Goal: Information Seeking & Learning: Understand process/instructions

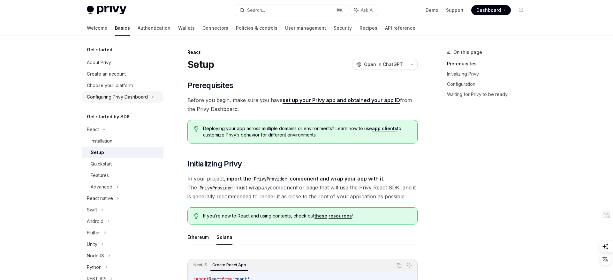
click at [147, 98] on div "Configuring Privy Dashboard" at bounding box center [117, 97] width 61 height 8
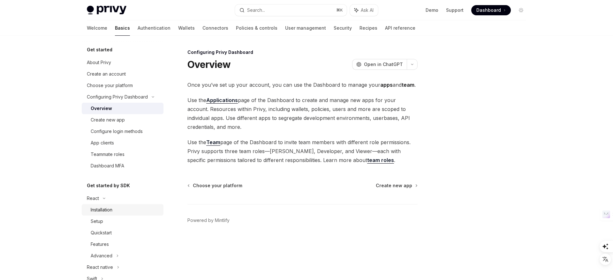
click at [112, 211] on div "Installation" at bounding box center [102, 210] width 22 height 8
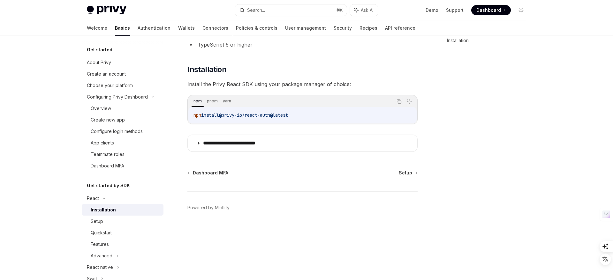
scroll to position [71, 0]
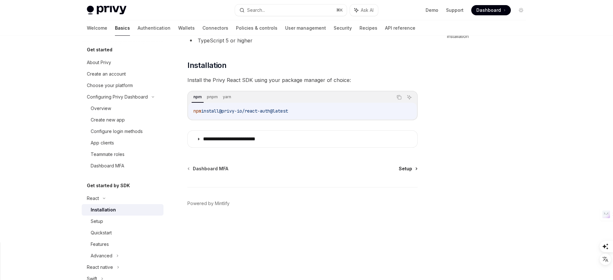
click at [401, 170] on span "Setup" at bounding box center [405, 169] width 13 height 6
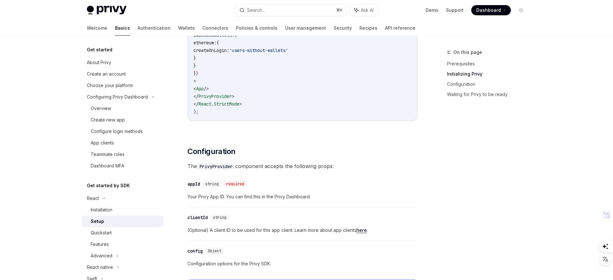
scroll to position [383, 0]
click at [106, 249] on link "Features" at bounding box center [123, 244] width 82 height 11
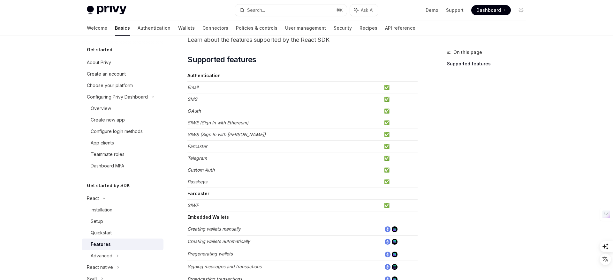
scroll to position [24, 0]
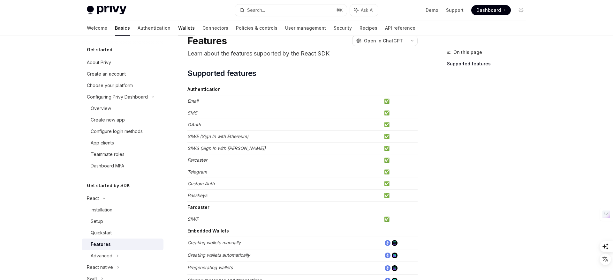
click at [178, 29] on link "Wallets" at bounding box center [186, 27] width 17 height 15
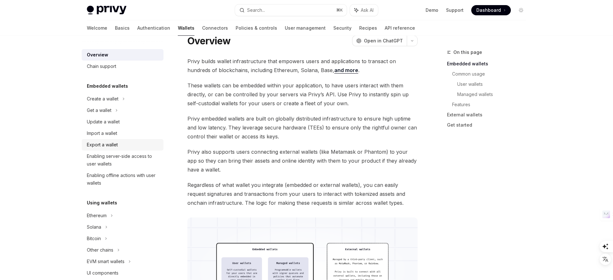
click at [105, 144] on div "Export a wallet" at bounding box center [102, 145] width 31 height 8
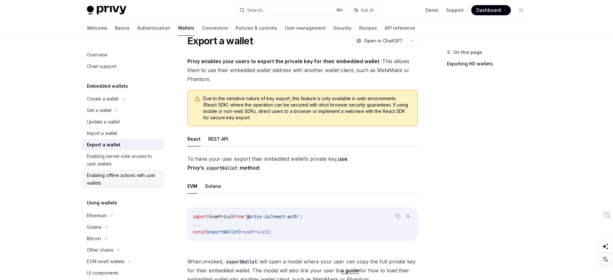
click at [132, 175] on div "Enabling offline actions with user wallets" at bounding box center [123, 179] width 73 height 15
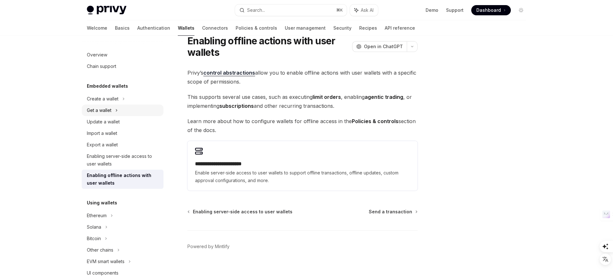
click at [116, 110] on icon at bounding box center [116, 111] width 3 height 8
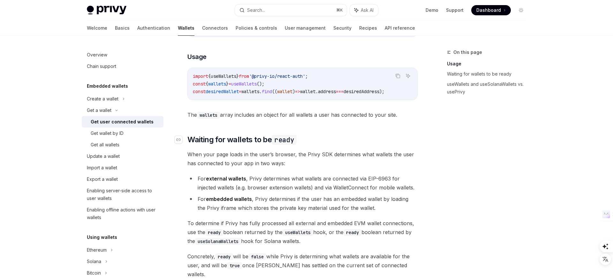
scroll to position [279, 0]
click at [113, 179] on div "Export a wallet" at bounding box center [102, 180] width 31 height 8
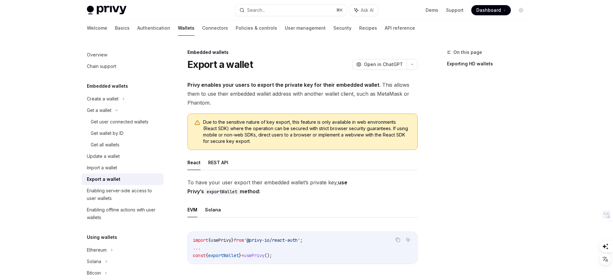
click at [245, 95] on span "Privy enables your users to export the private key for their embedded wallet . …" at bounding box center [302, 93] width 230 height 27
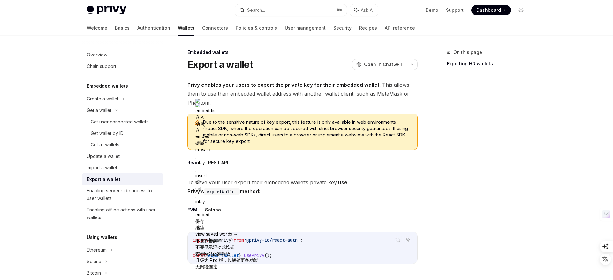
click at [304, 101] on span "Privy enables your users to export the private key for their embedded wallet . …" at bounding box center [302, 93] width 230 height 27
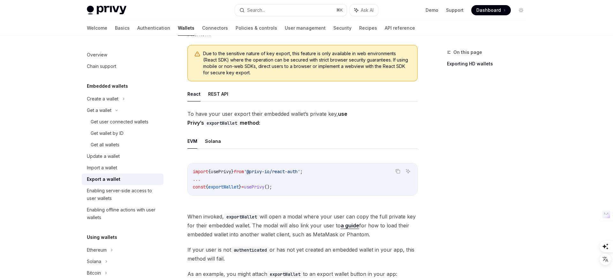
scroll to position [72, 0]
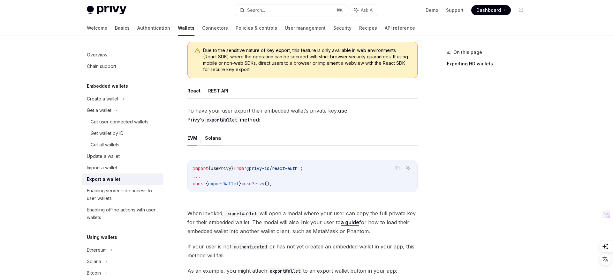
click at [214, 142] on button "Solana" at bounding box center [213, 138] width 16 height 15
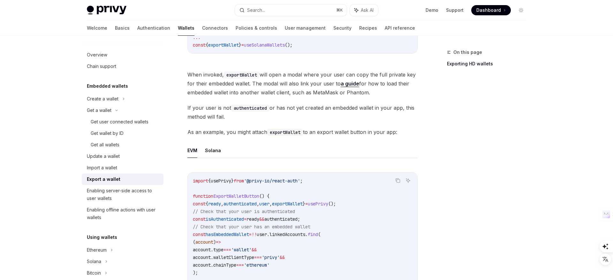
scroll to position [212, 0]
click at [212, 151] on button "Solana" at bounding box center [213, 149] width 16 height 15
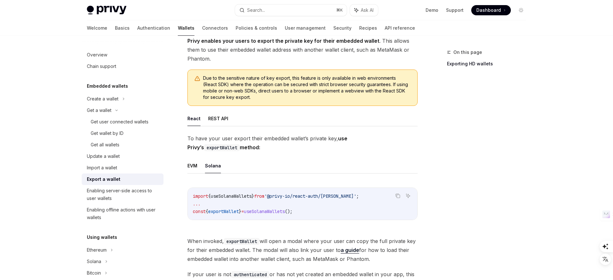
scroll to position [40, 0]
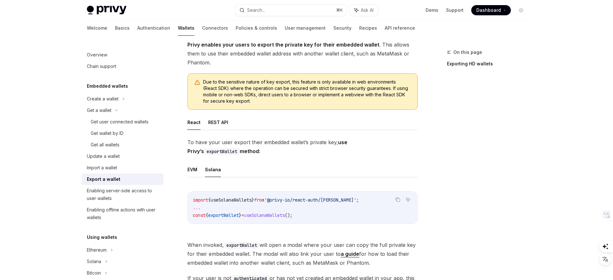
click at [233, 215] on span "exportWallet" at bounding box center [223, 216] width 31 height 6
copy span "exportWallet"
click at [215, 126] on button "REST API" at bounding box center [218, 122] width 20 height 15
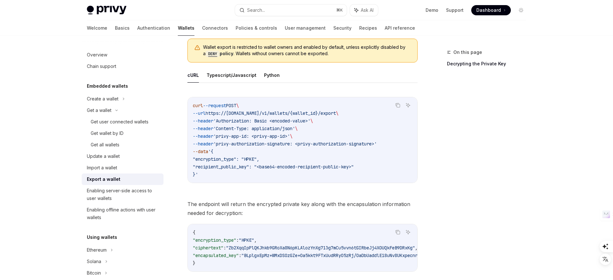
scroll to position [208, 0]
click at [232, 77] on button "Typescript/Javascript" at bounding box center [232, 74] width 50 height 15
type textarea "*"
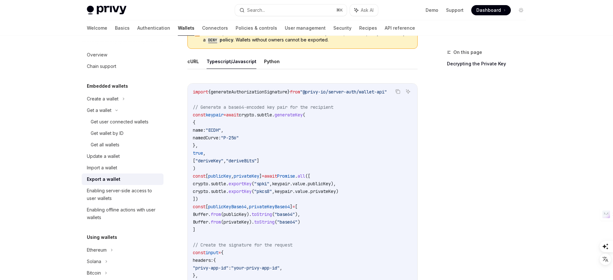
scroll to position [223, 0]
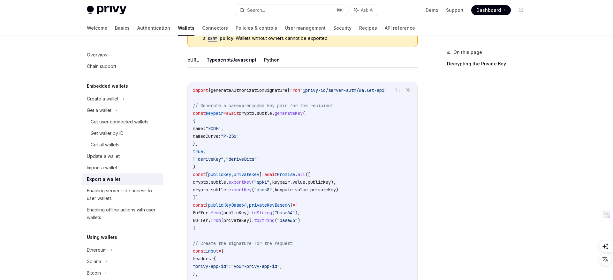
click at [239, 135] on span ""P-256"" at bounding box center [230, 136] width 18 height 6
click at [203, 151] on span "true" at bounding box center [198, 152] width 10 height 6
click at [211, 159] on span ""deriveKey"" at bounding box center [209, 159] width 28 height 6
click at [257, 162] on span ""deriveBits"" at bounding box center [241, 159] width 31 height 6
click at [295, 176] on span "Promise" at bounding box center [286, 175] width 18 height 6
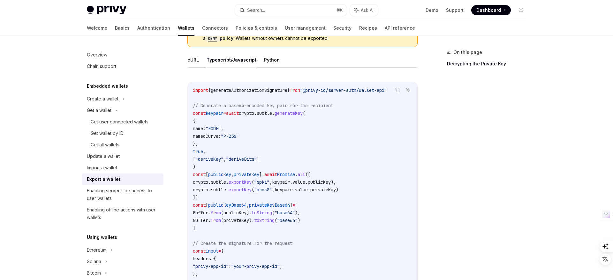
click at [290, 182] on span "keypair" at bounding box center [281, 182] width 18 height 6
click at [305, 183] on span "value" at bounding box center [298, 182] width 13 height 6
click at [333, 187] on span "privateKey" at bounding box center [323, 190] width 26 height 6
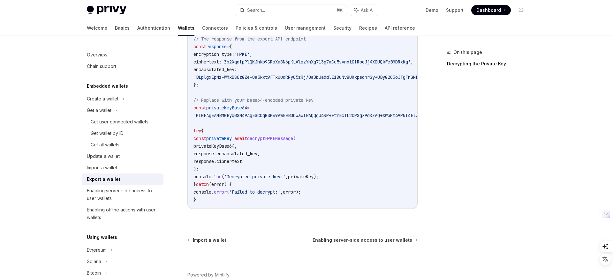
scroll to position [962, 0]
click at [115, 28] on link "Basics" at bounding box center [122, 27] width 15 height 15
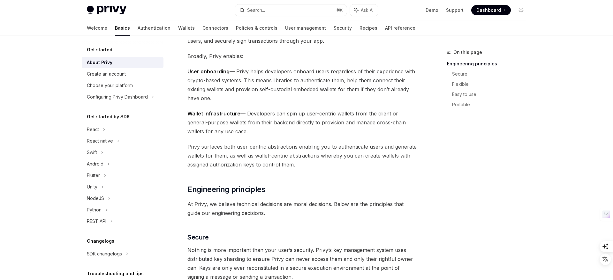
scroll to position [62, 0]
click at [274, 128] on span "Wallet infrastructure — Developers can spin up user-centric wallets from the cl…" at bounding box center [302, 122] width 230 height 27
click at [334, 29] on link "Security" at bounding box center [343, 27] width 18 height 15
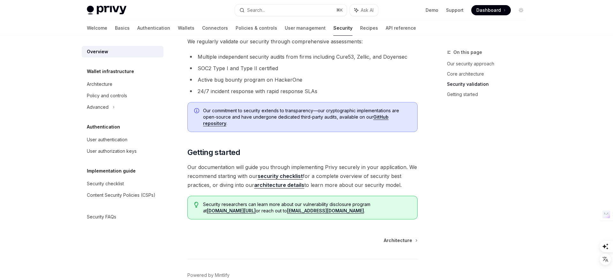
scroll to position [427, 0]
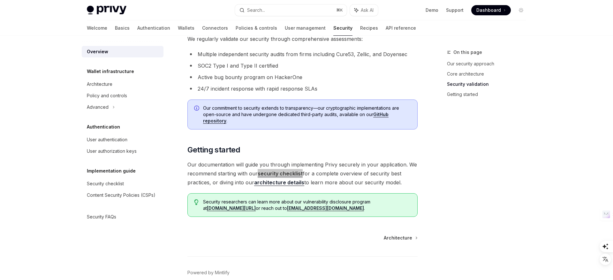
drag, startPoint x: 282, startPoint y: 173, endPoint x: 201, endPoint y: 1, distance: 190.1
type textarea "*"
click at [101, 26] on div "Welcome Basics Authentication Wallets Connectors Policies & controls User manag…" at bounding box center [251, 27] width 329 height 15
click at [115, 28] on link "Basics" at bounding box center [122, 27] width 15 height 15
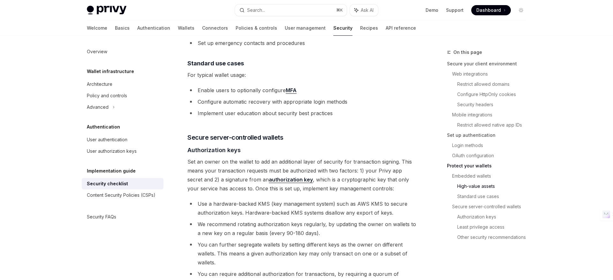
scroll to position [942, 0]
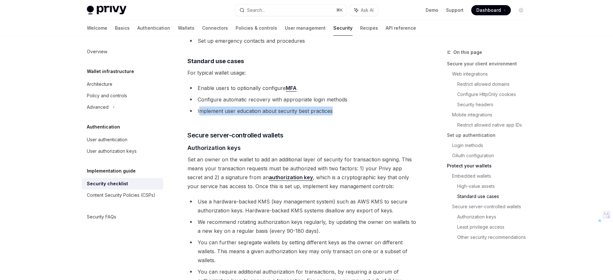
drag, startPoint x: 335, startPoint y: 102, endPoint x: 200, endPoint y: 99, distance: 134.8
click at [200, 107] on li "Implement user education about security best practices" at bounding box center [302, 111] width 230 height 9
type textarea "*"
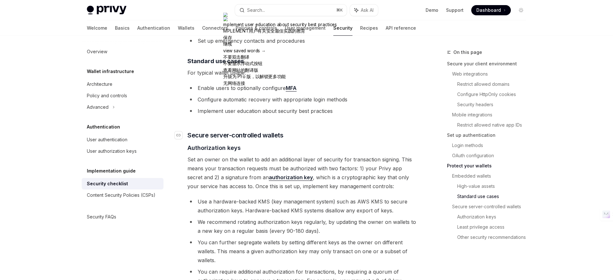
click at [299, 131] on h3 "​ Secure server-controlled wallets" at bounding box center [302, 135] width 230 height 9
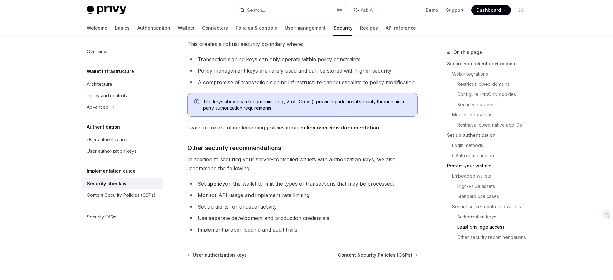
scroll to position [1433, 0]
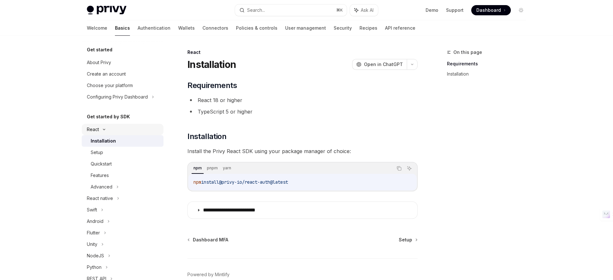
click at [98, 127] on div "React" at bounding box center [93, 130] width 12 height 8
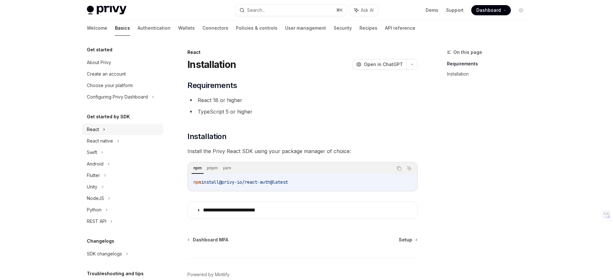
click at [98, 127] on div "React" at bounding box center [93, 130] width 12 height 8
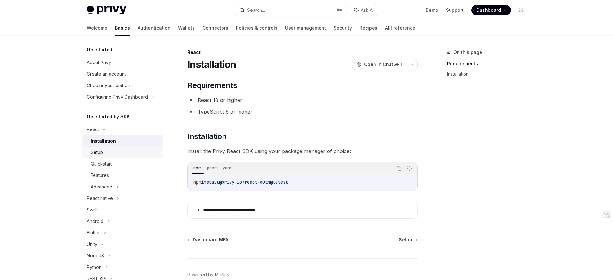
click at [100, 154] on div "Setup" at bounding box center [97, 153] width 12 height 8
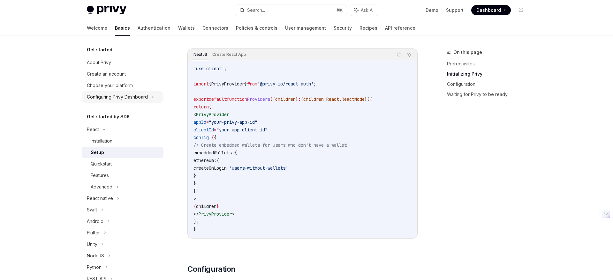
click at [137, 96] on div "Configuring Privy Dashboard" at bounding box center [117, 97] width 61 height 8
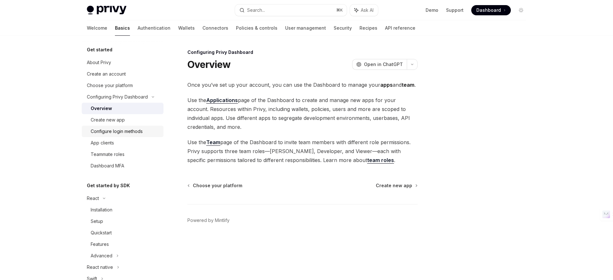
click at [132, 134] on div "Configure login methods" at bounding box center [117, 132] width 52 height 8
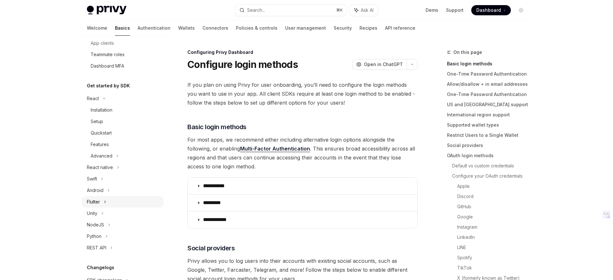
scroll to position [100, 0]
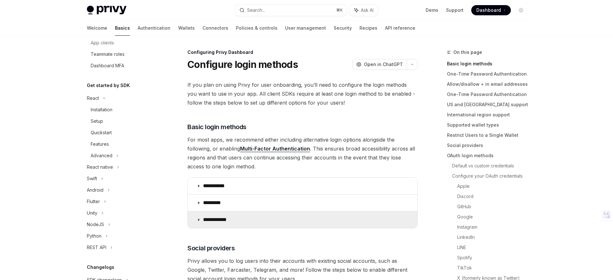
click at [197, 223] on summary "**********" at bounding box center [303, 220] width 230 height 17
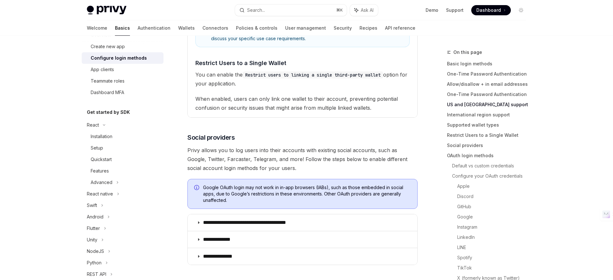
scroll to position [62, 0]
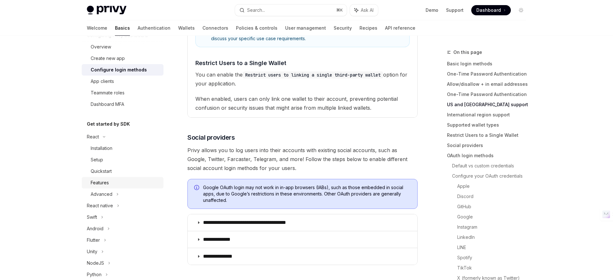
click at [101, 184] on div "Features" at bounding box center [100, 183] width 18 height 8
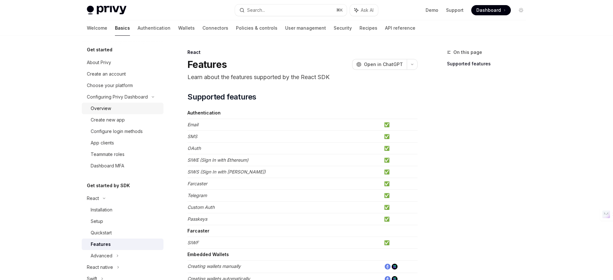
click at [116, 109] on div "Overview" at bounding box center [125, 109] width 69 height 8
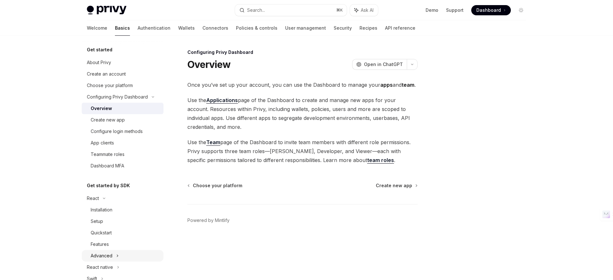
click at [104, 253] on div "Advanced" at bounding box center [102, 256] width 22 height 8
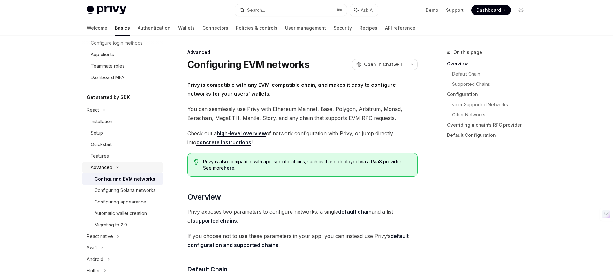
scroll to position [96, 0]
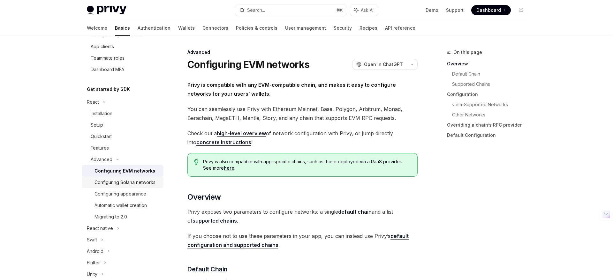
click at [130, 181] on div "Configuring Solana networks" at bounding box center [125, 183] width 61 height 8
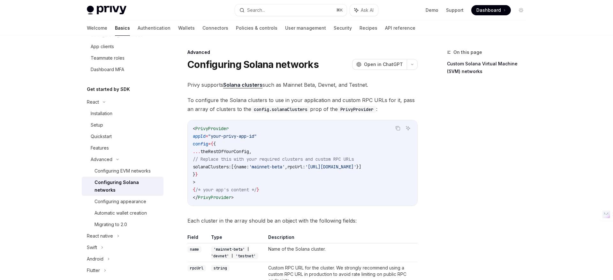
click at [204, 144] on span "config" at bounding box center [200, 144] width 15 height 6
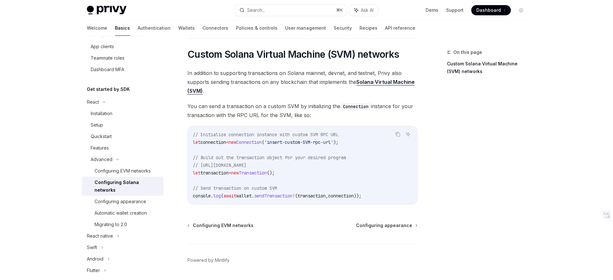
scroll to position [270, 0]
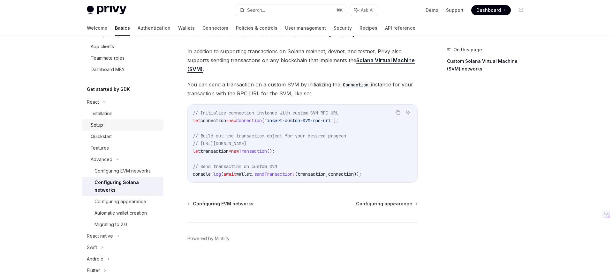
click at [106, 124] on div "Setup" at bounding box center [125, 125] width 69 height 8
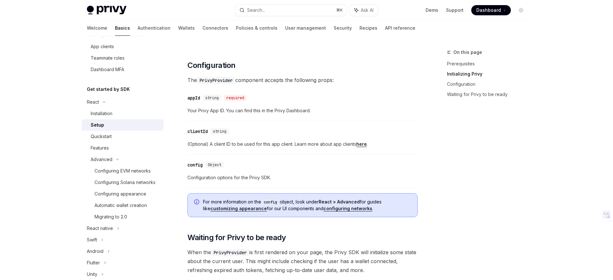
scroll to position [417, 0]
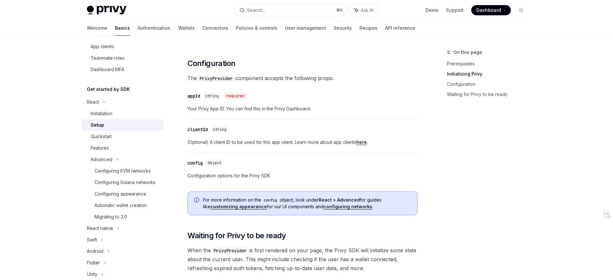
click at [234, 206] on link "customizing appearance" at bounding box center [238, 207] width 57 height 6
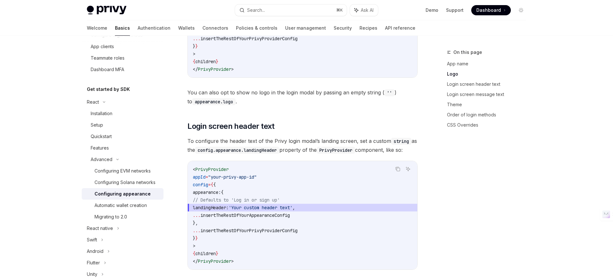
scroll to position [430, 0]
drag, startPoint x: 329, startPoint y: 137, endPoint x: 188, endPoint y: 1, distance: 196.7
type textarea "*"
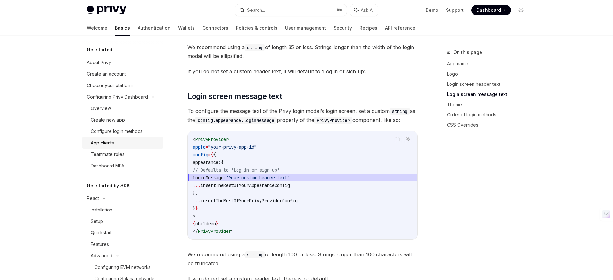
scroll to position [608, 0]
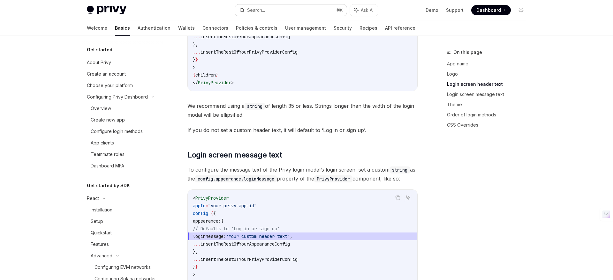
click at [264, 12] on div "Search..." at bounding box center [256, 10] width 18 height 8
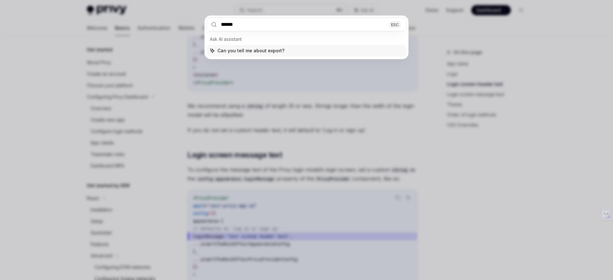
type input "******"
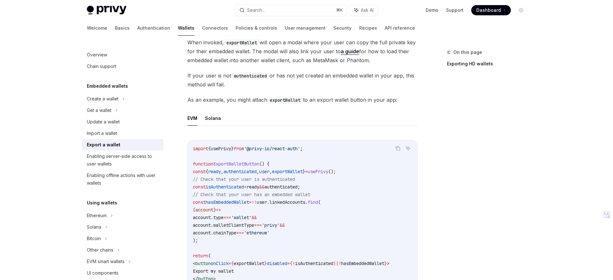
scroll to position [241, 0]
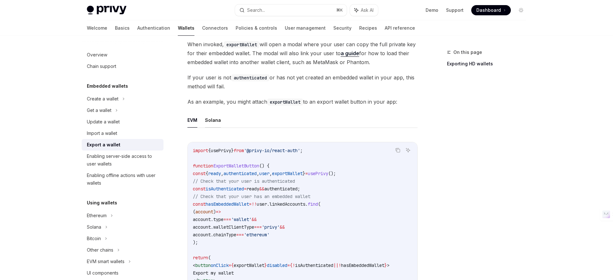
click at [214, 122] on button "Solana" at bounding box center [213, 120] width 16 height 15
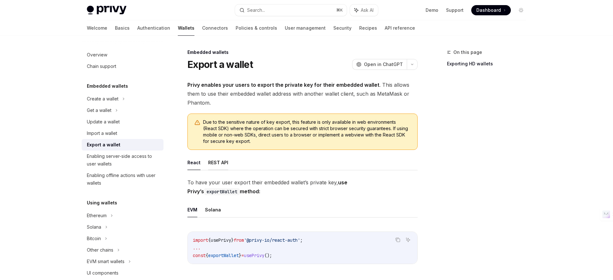
click at [217, 163] on button "REST API" at bounding box center [218, 162] width 20 height 15
type textarea "*"
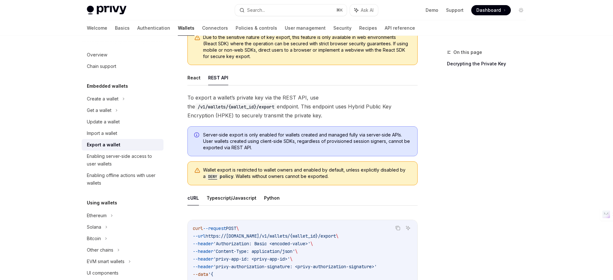
scroll to position [86, 0]
click at [273, 140] on span "Server-side export is only enabled for wallets created and managed fully via se…" at bounding box center [307, 140] width 208 height 19
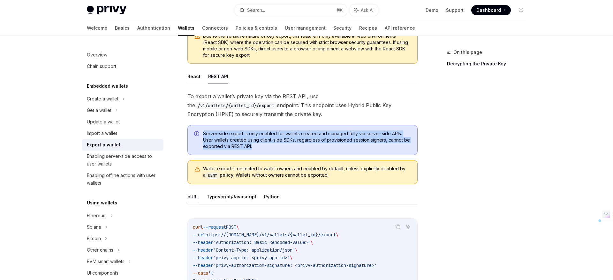
drag, startPoint x: 259, startPoint y: 151, endPoint x: 196, endPoint y: 131, distance: 66.0
click at [196, 131] on div "Server-side export is only enabled for wallets created and managed fully via se…" at bounding box center [302, 140] width 230 height 30
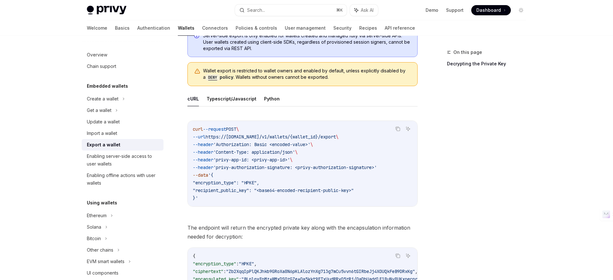
scroll to position [185, 0]
click at [263, 7] on div "Search..." at bounding box center [256, 10] width 18 height 8
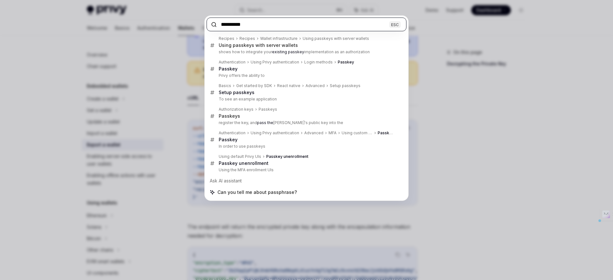
drag, startPoint x: 233, startPoint y: 24, endPoint x: 210, endPoint y: 24, distance: 23.0
click at [210, 24] on input "**********" at bounding box center [307, 25] width 200 height 14
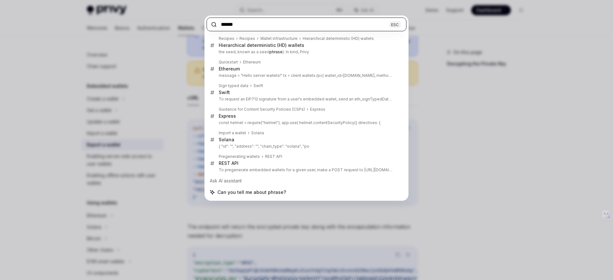
type input "******"
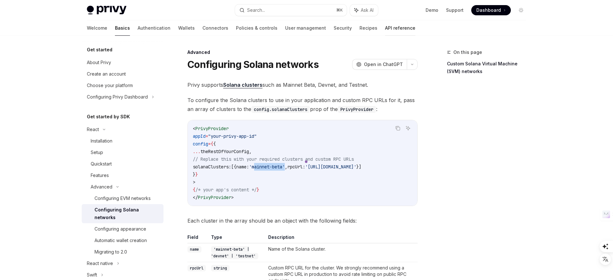
click at [385, 30] on link "API reference" at bounding box center [400, 27] width 30 height 15
type textarea "*"
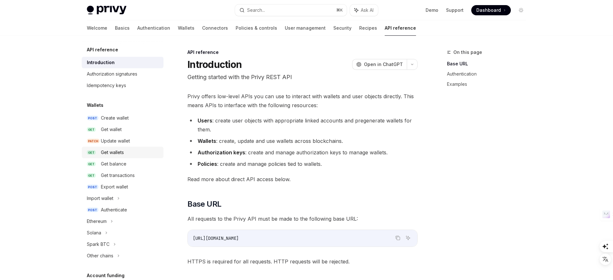
click at [115, 150] on div "Get wallets" at bounding box center [112, 153] width 23 height 8
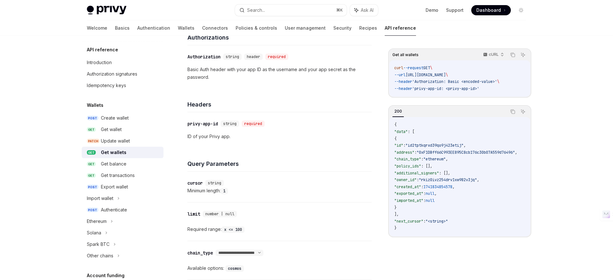
scroll to position [123, 0]
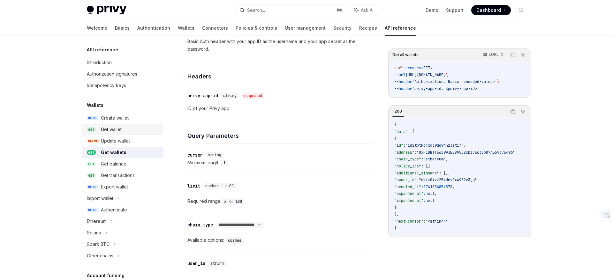
click at [129, 129] on div "Get wallet" at bounding box center [130, 130] width 59 height 8
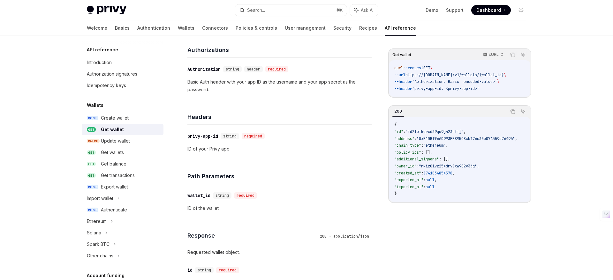
scroll to position [85, 0]
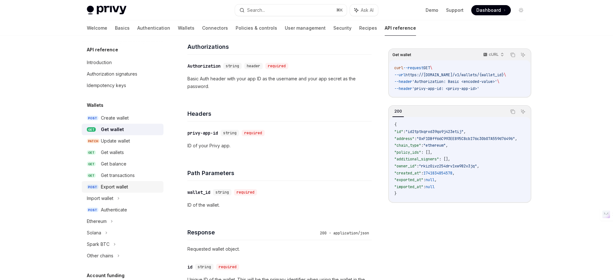
click at [98, 187] on link "POST Export wallet" at bounding box center [123, 186] width 82 height 11
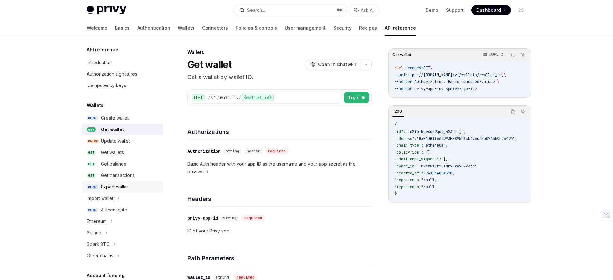
type textarea "*"
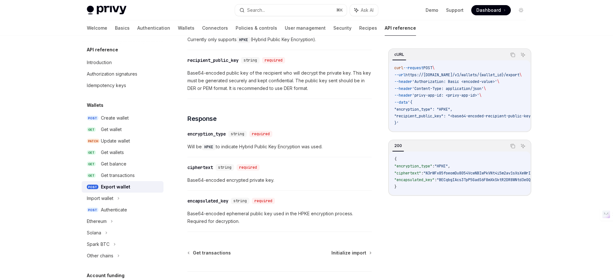
scroll to position [406, 0]
